Goal: Find specific page/section

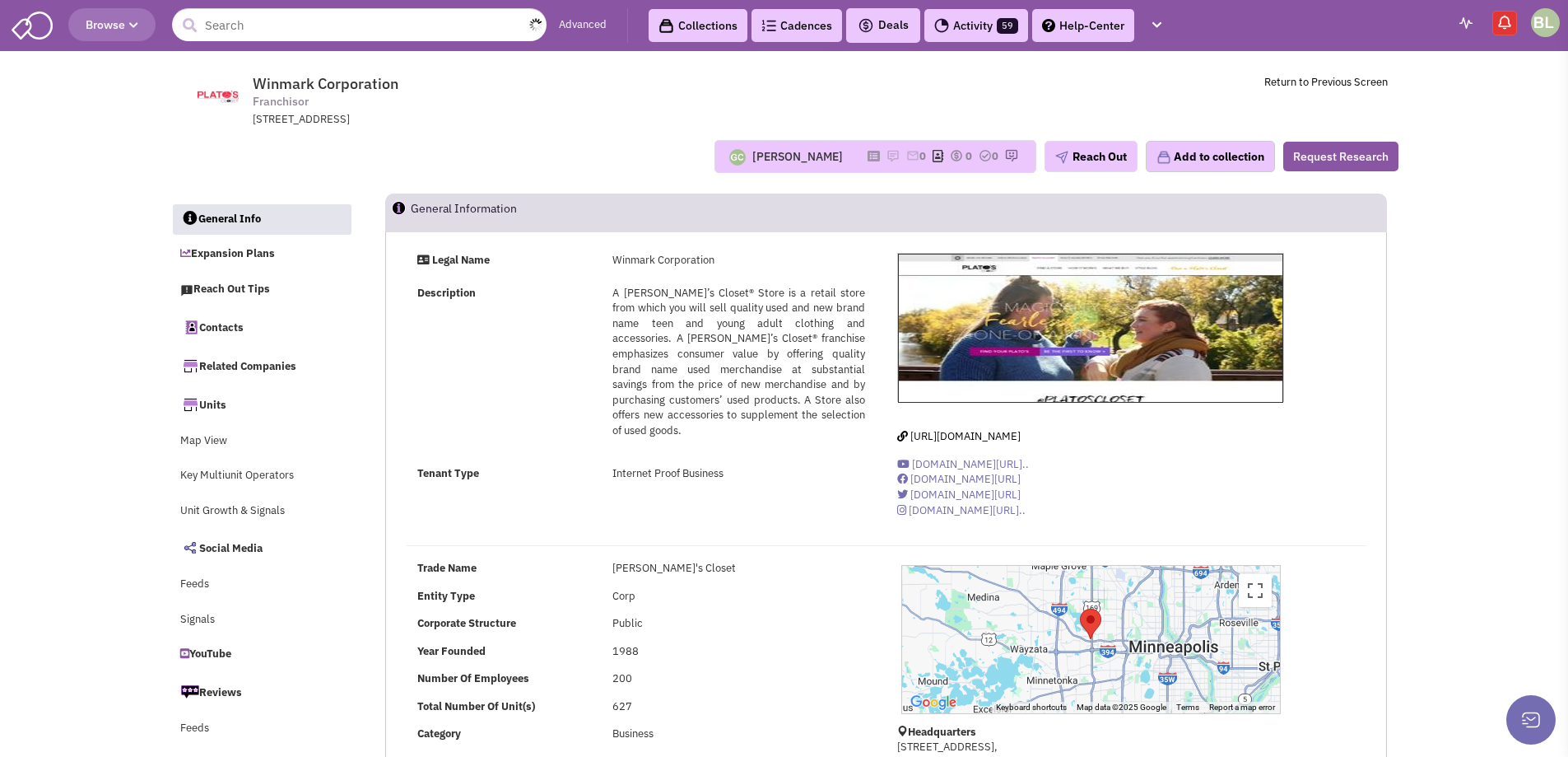
select select
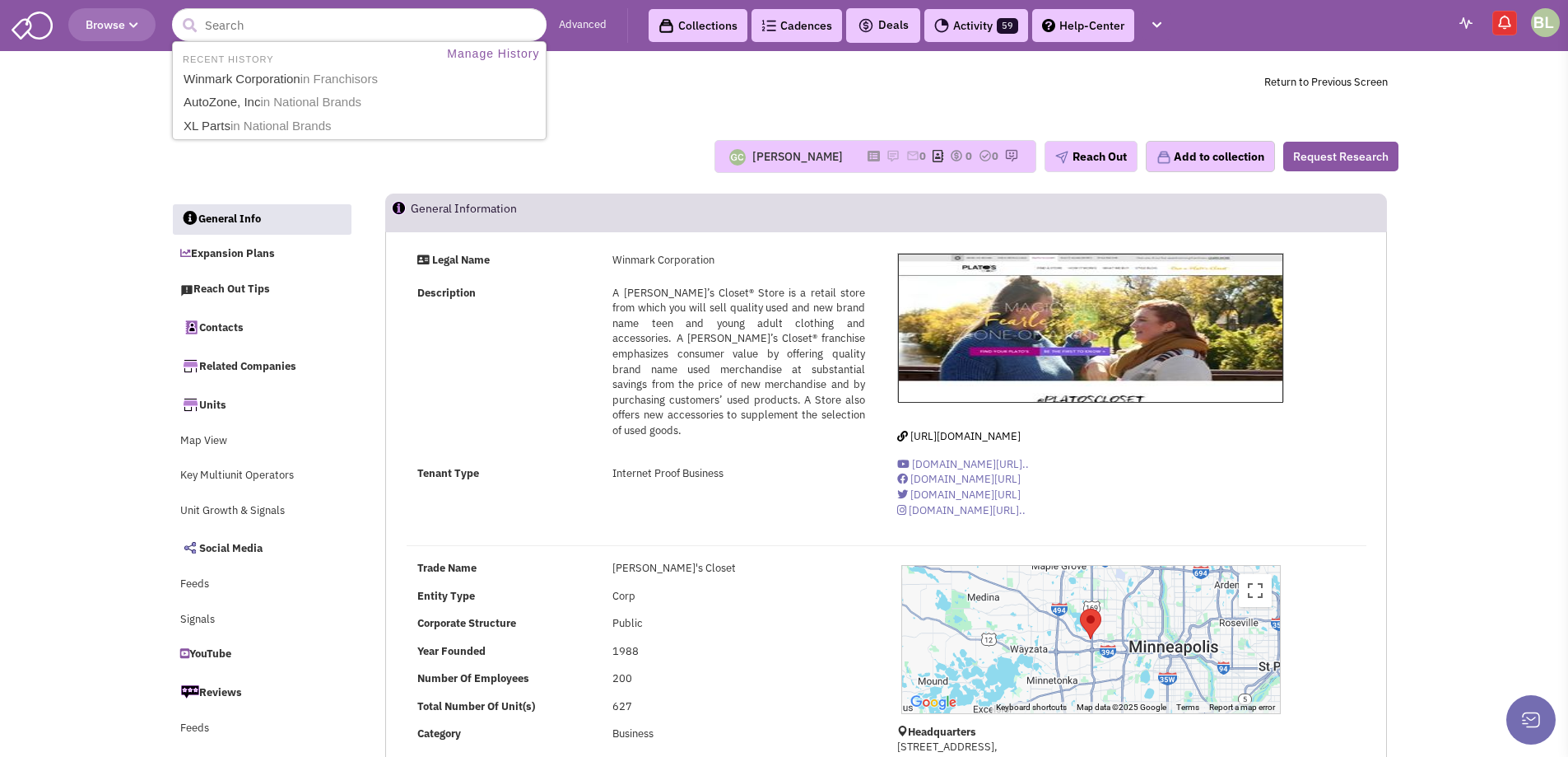
type input "dd's Discount"
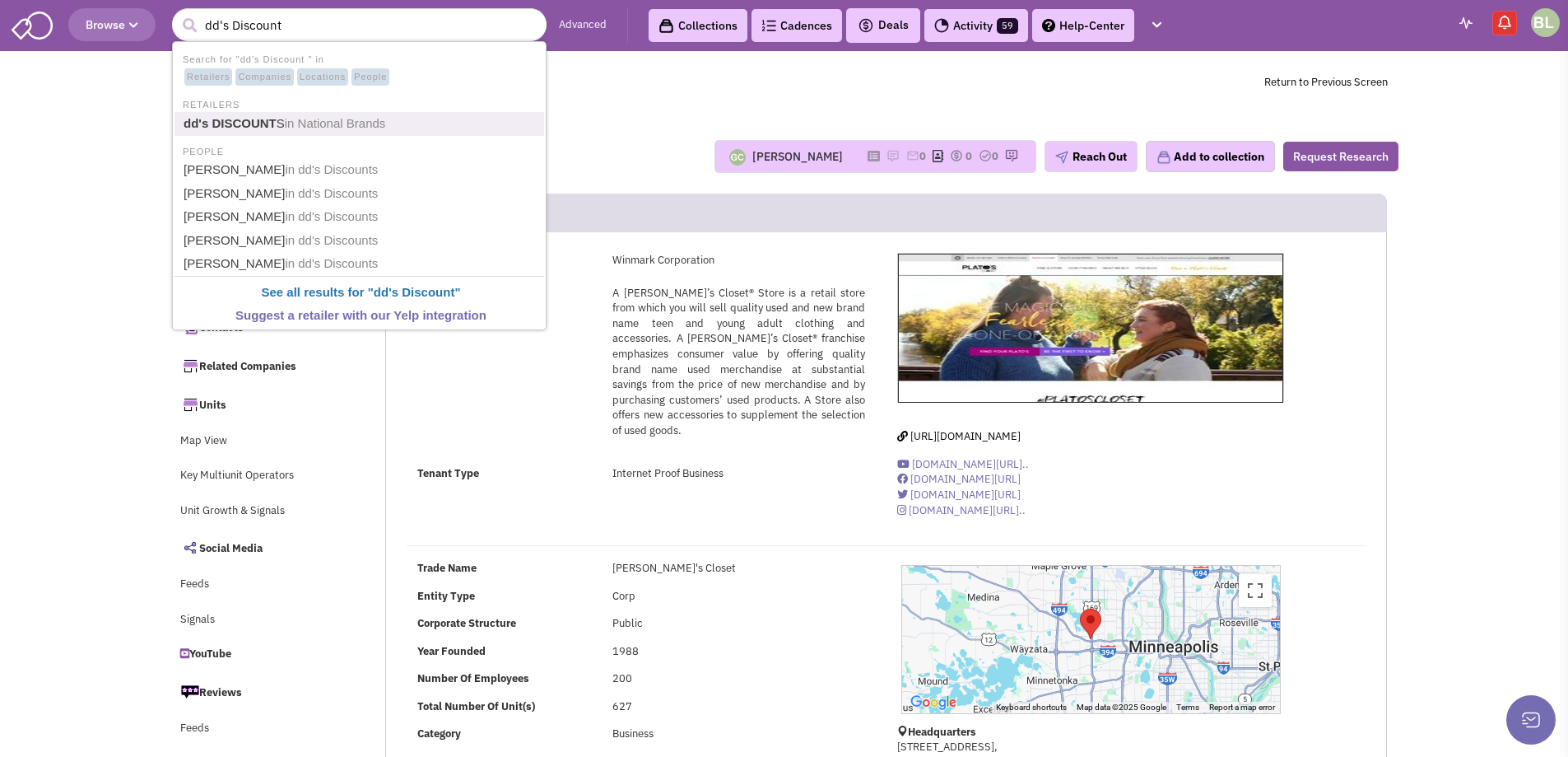
click at [304, 124] on span "in National Brands" at bounding box center [336, 122] width 102 height 14
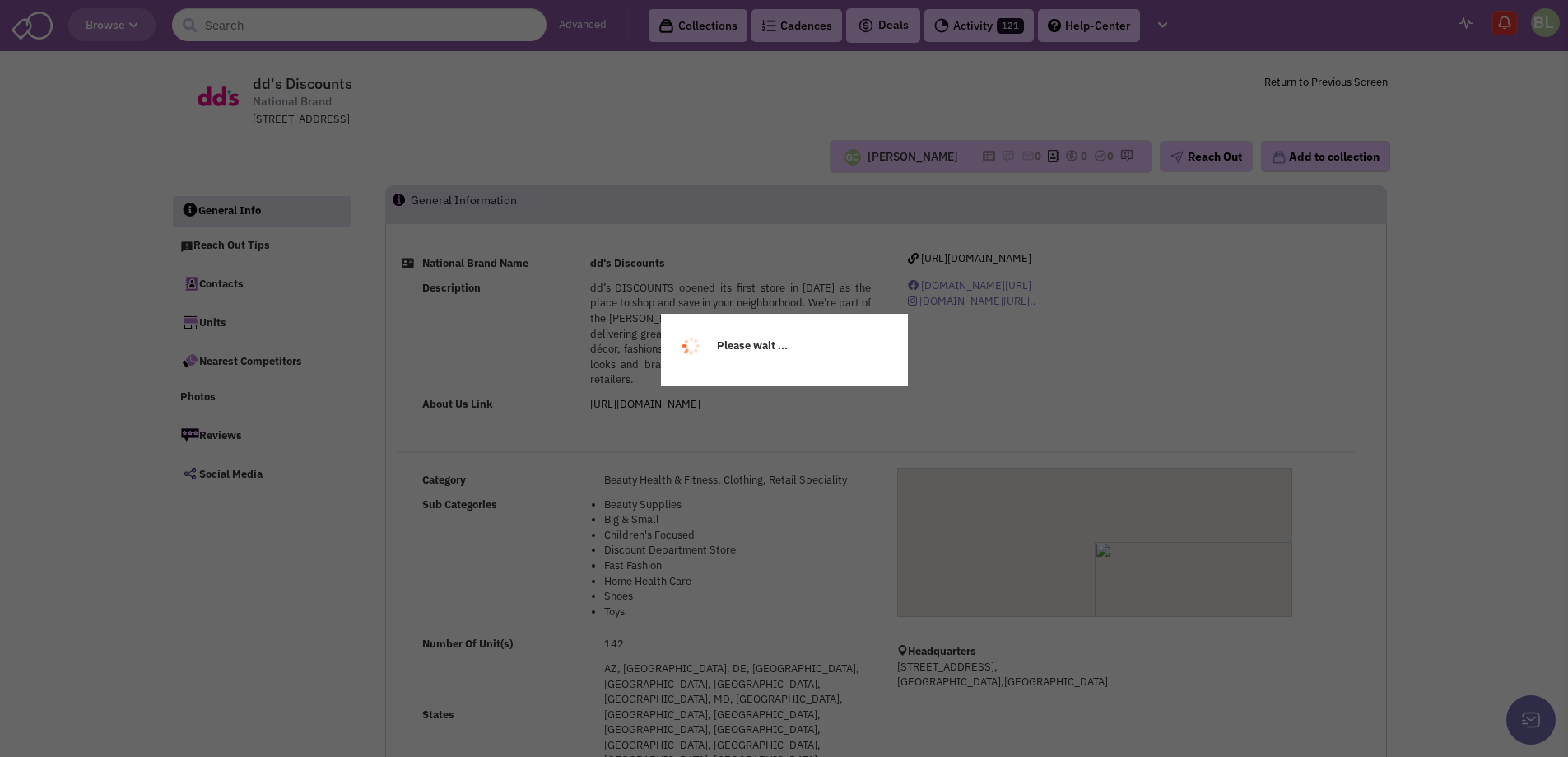
select select
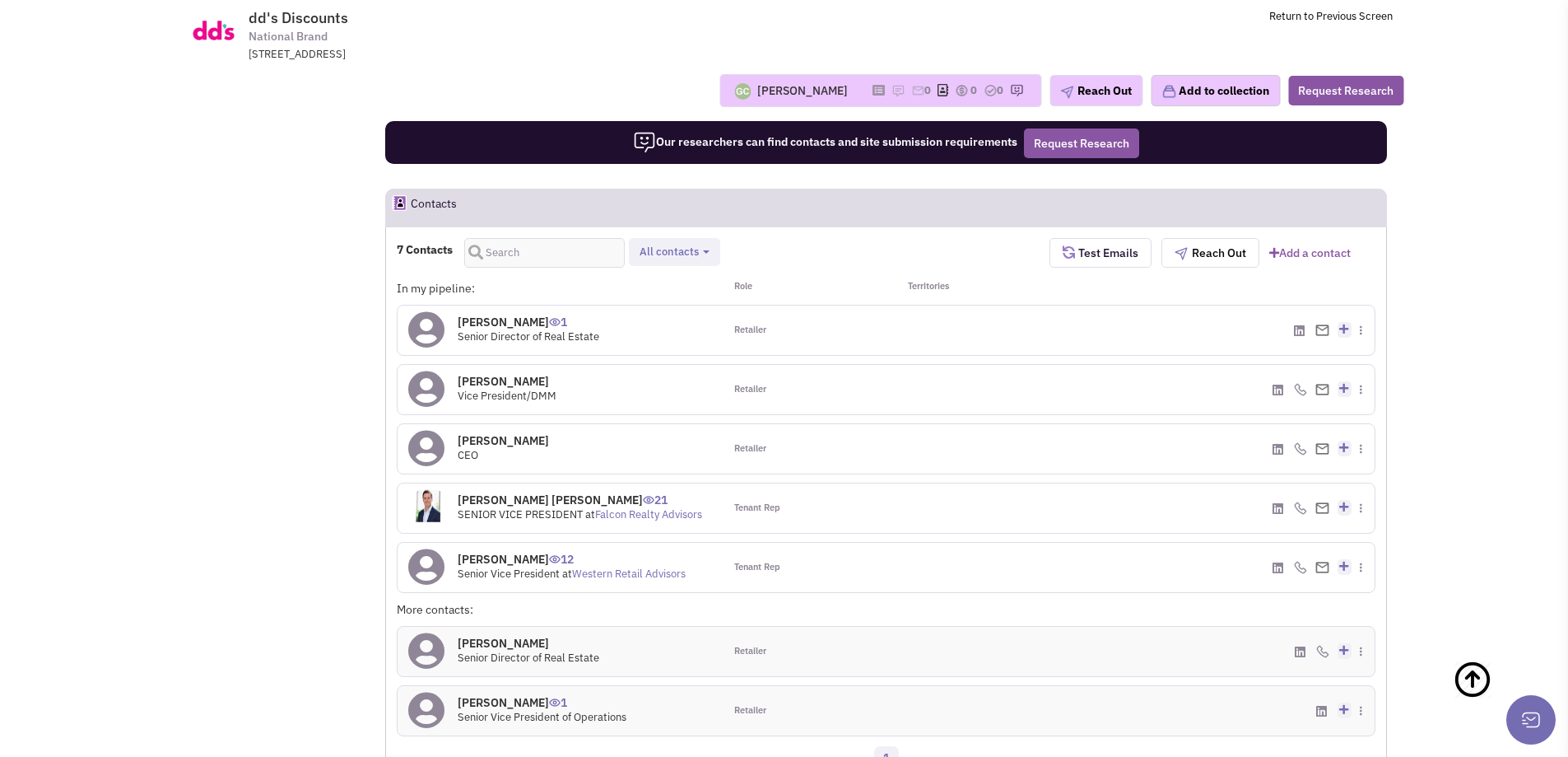
scroll to position [988, 0]
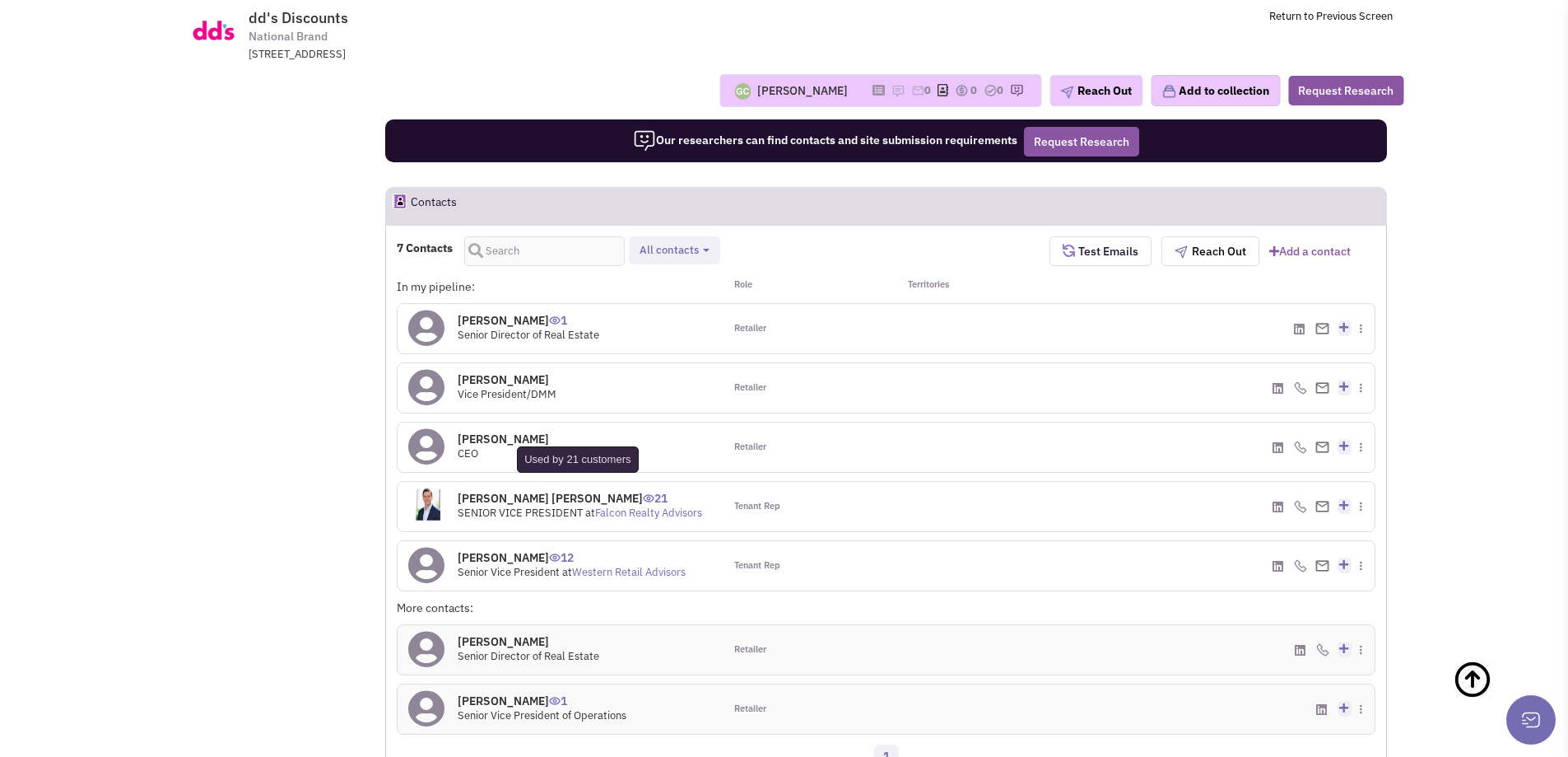
click at [643, 494] on img at bounding box center [648, 498] width 11 height 8
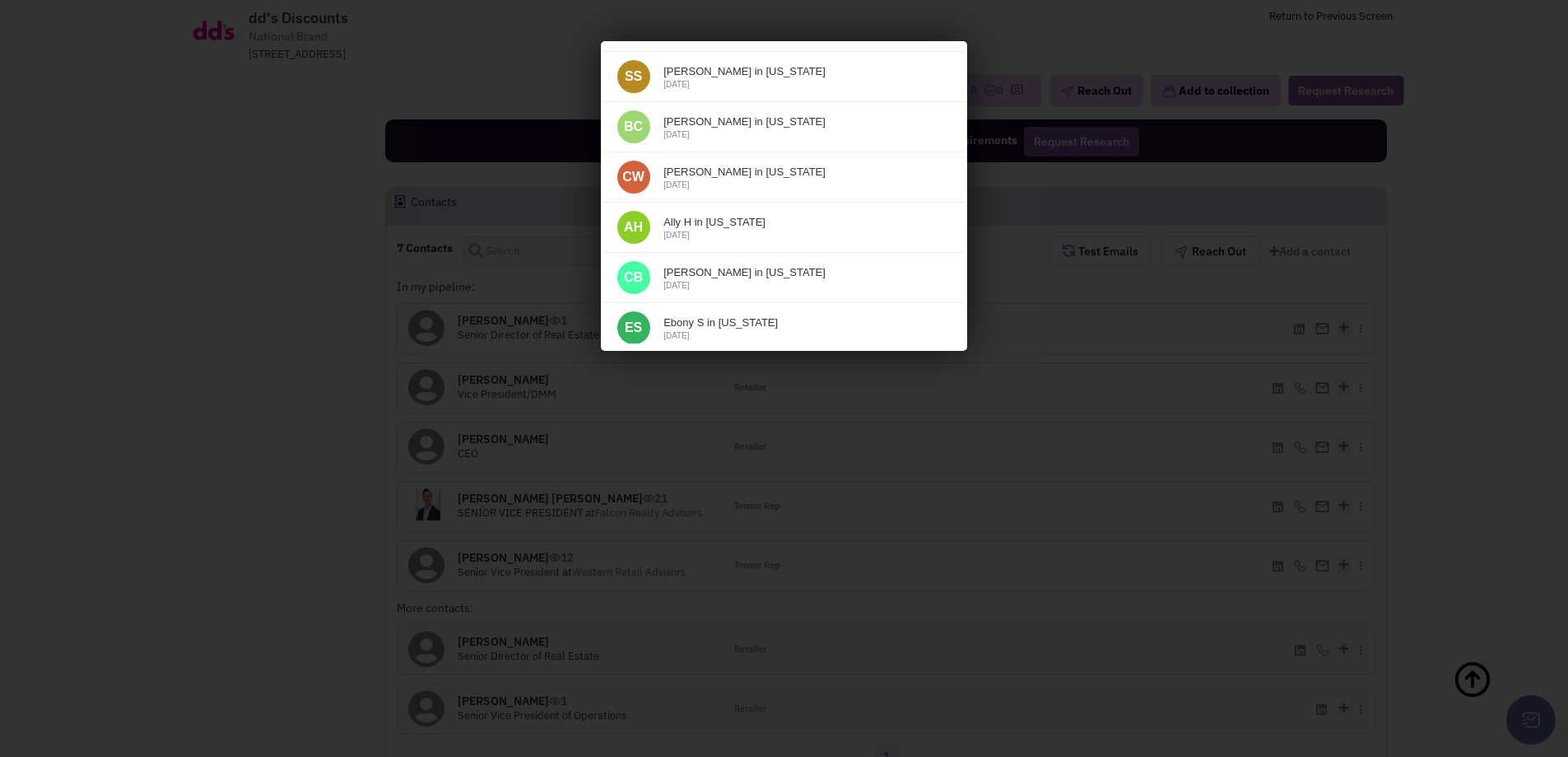
scroll to position [0, 0]
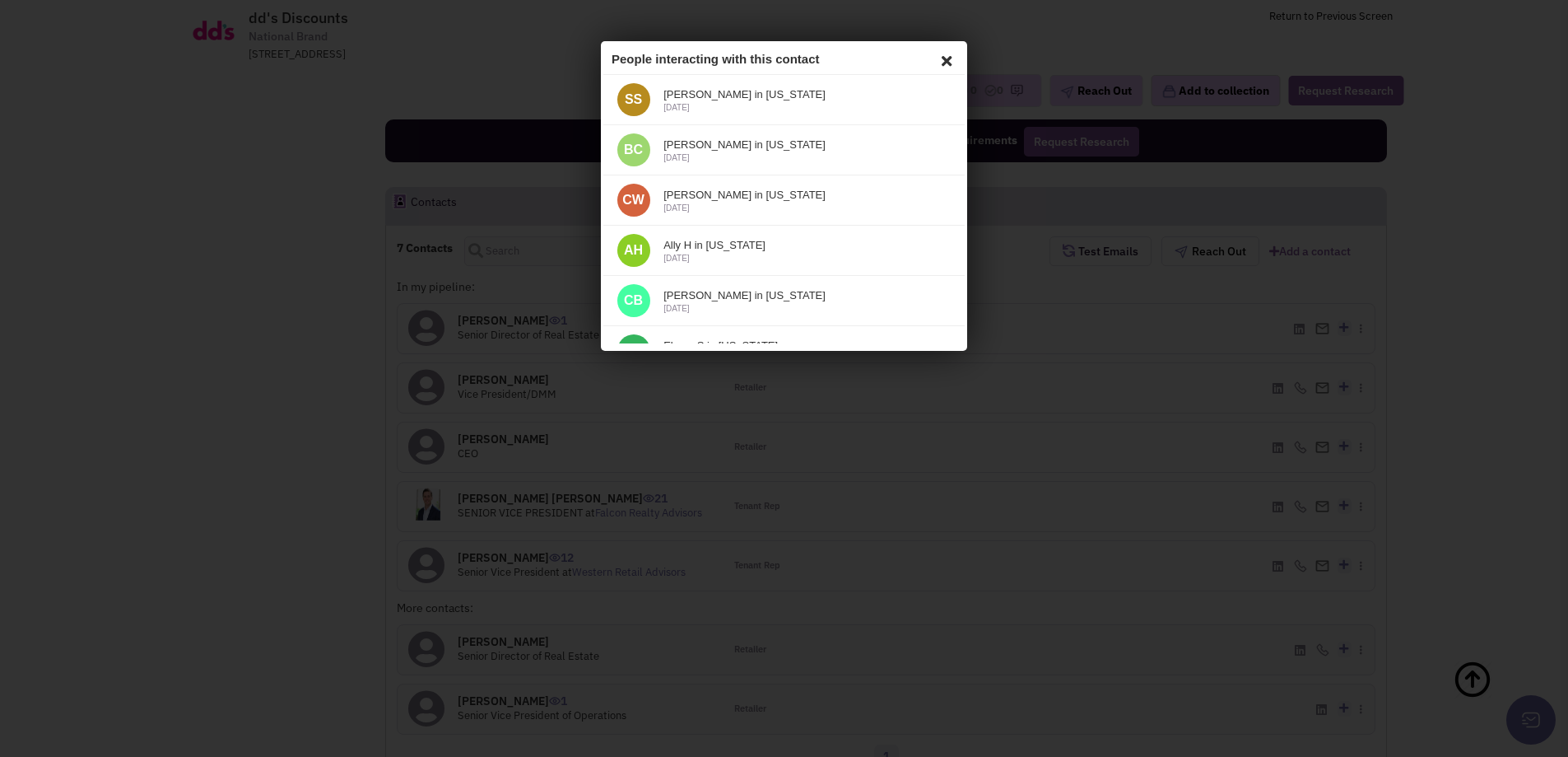
click at [145, 378] on div at bounding box center [784, 378] width 1568 height 757
click at [279, 618] on div at bounding box center [784, 378] width 1568 height 757
click at [305, 661] on div at bounding box center [784, 378] width 1568 height 757
click at [935, 58] on icon at bounding box center [944, 58] width 20 height 24
